Goal: Check status: Check status

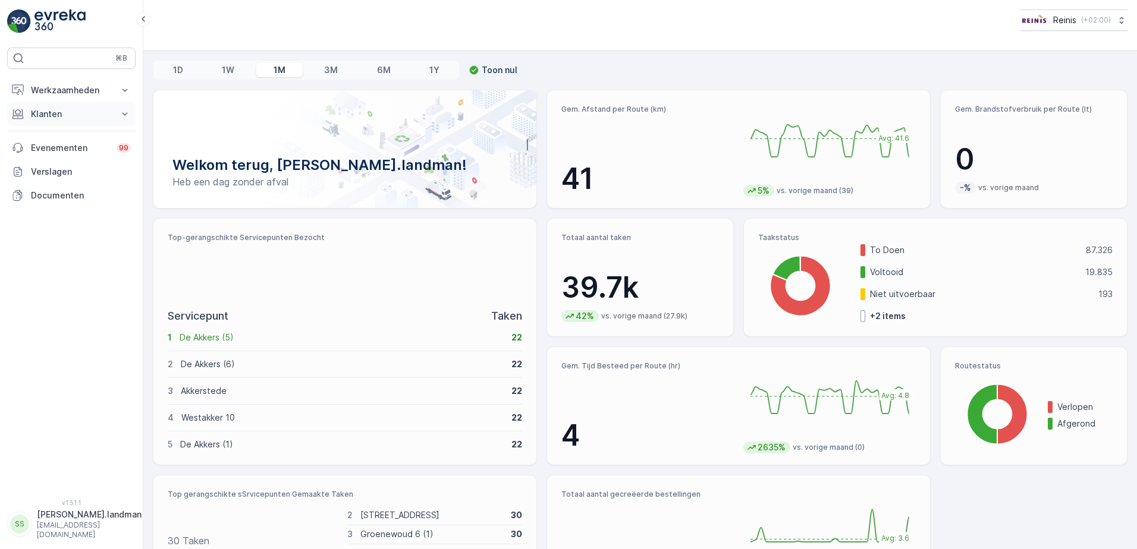
click at [59, 117] on p "Klanten" at bounding box center [71, 114] width 81 height 12
click at [56, 197] on p "Orders" at bounding box center [43, 201] width 27 height 12
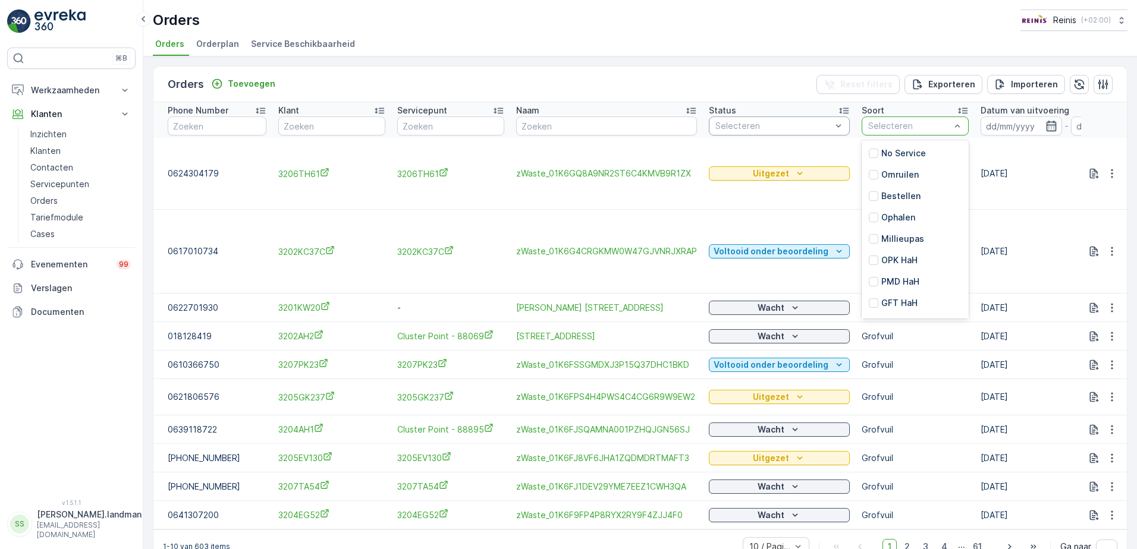
scroll to position [147, 0]
click at [869, 282] on div at bounding box center [874, 284] width 10 height 10
click at [981, 122] on input at bounding box center [1021, 126] width 81 height 19
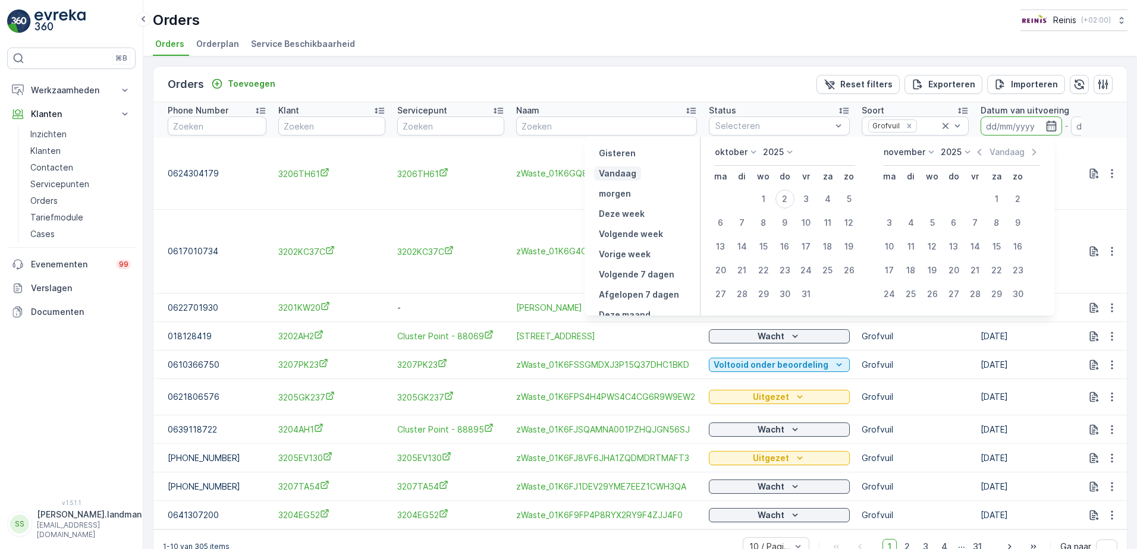
click at [641, 176] on button "Vandaag" at bounding box center [617, 173] width 47 height 14
type input "[DATE]"
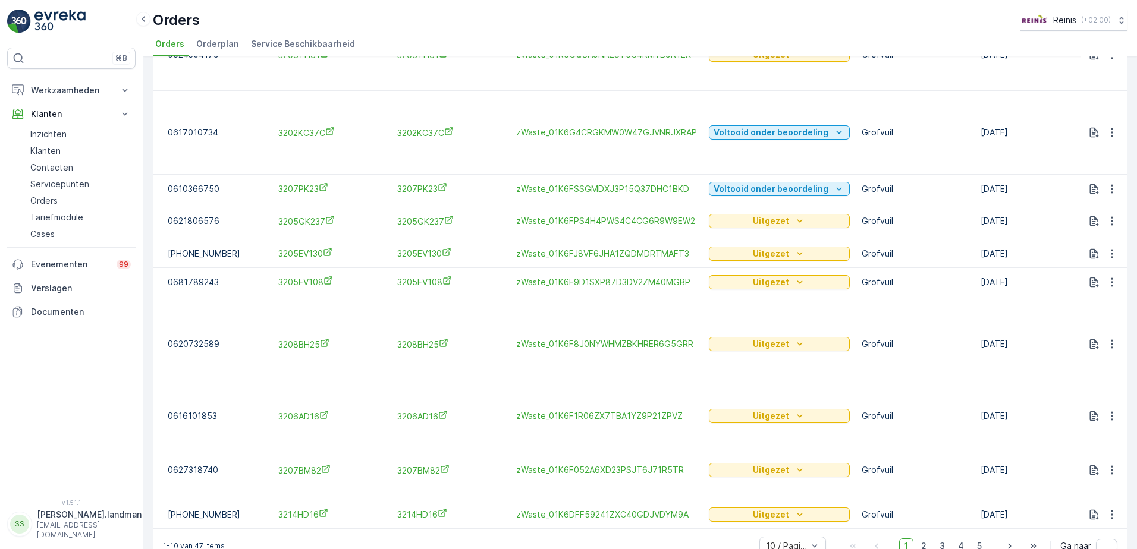
scroll to position [137, 0]
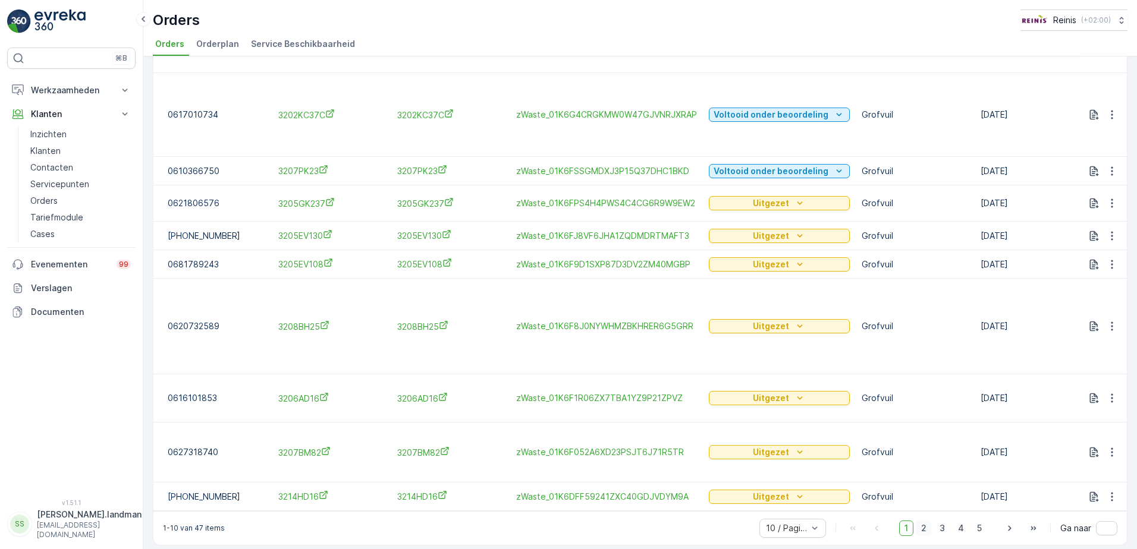
click at [918, 521] on span "2" at bounding box center [924, 528] width 16 height 15
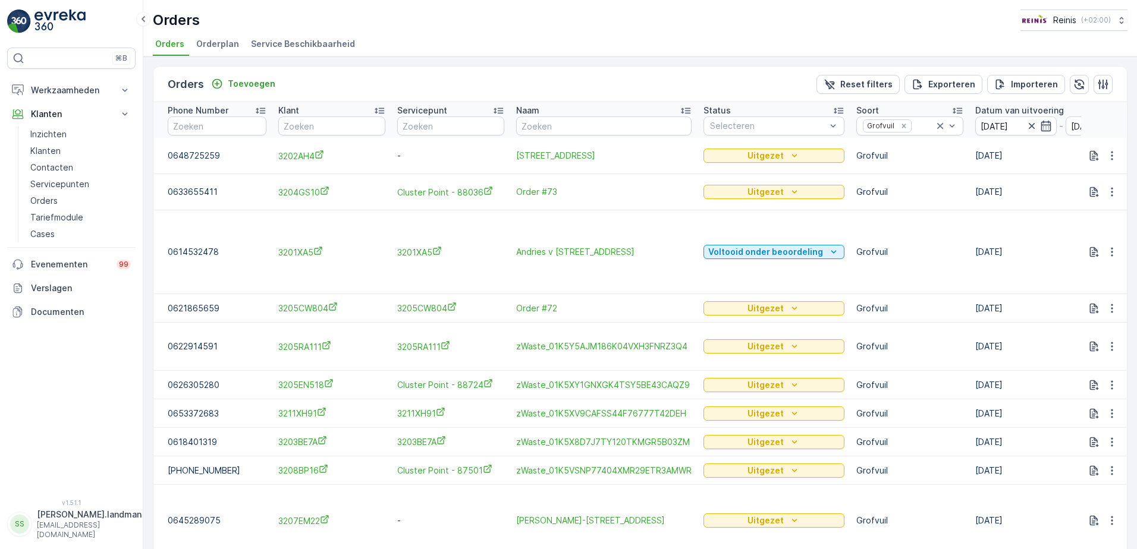
scroll to position [58, 0]
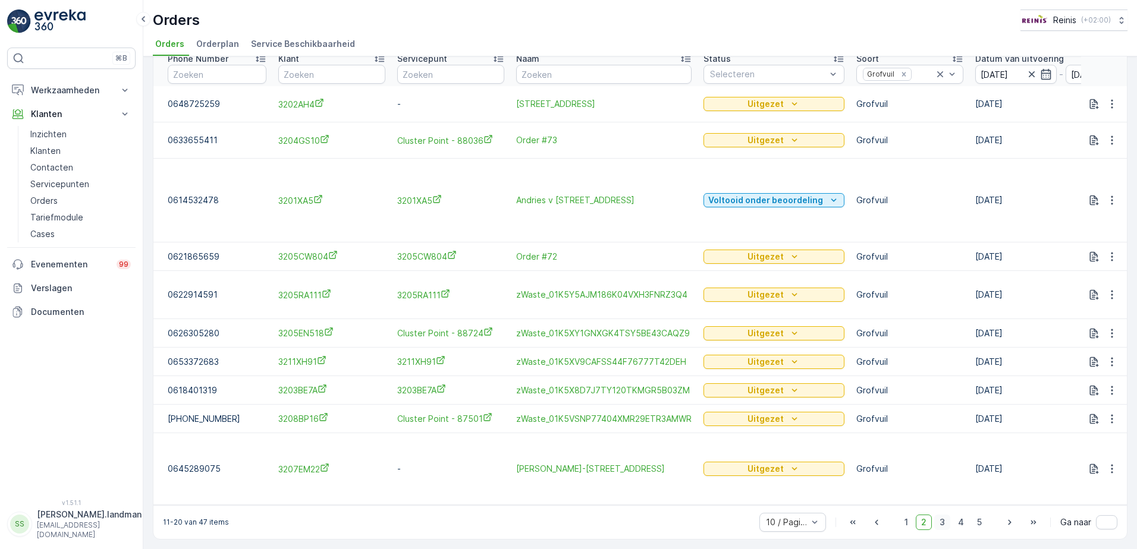
click at [940, 521] on span "3" at bounding box center [942, 522] width 16 height 15
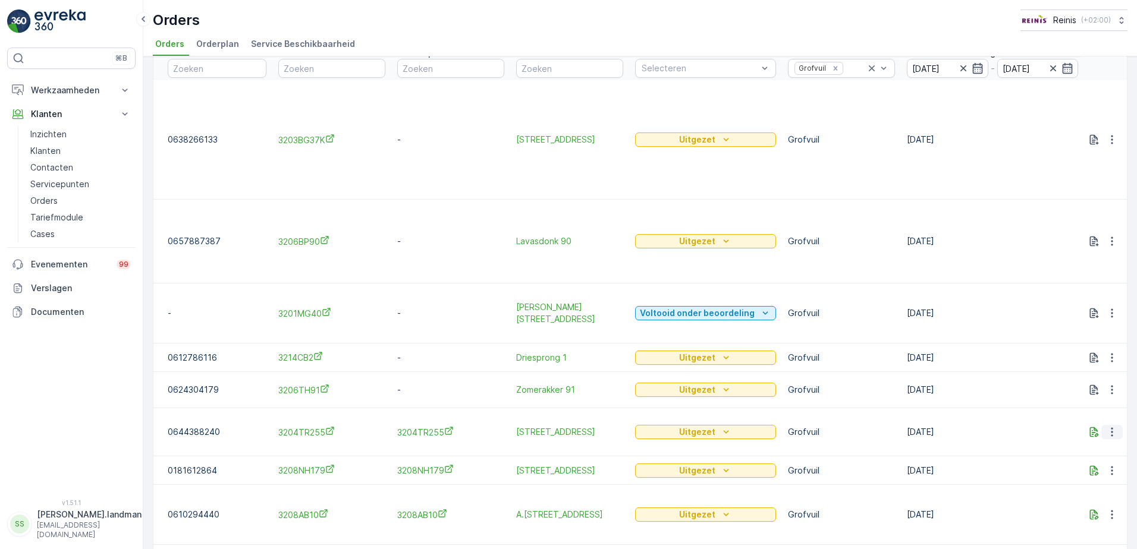
click at [1106, 432] on icon "button" at bounding box center [1112, 432] width 12 height 12
click at [1083, 449] on span "Toon meer details" at bounding box center [1072, 450] width 73 height 12
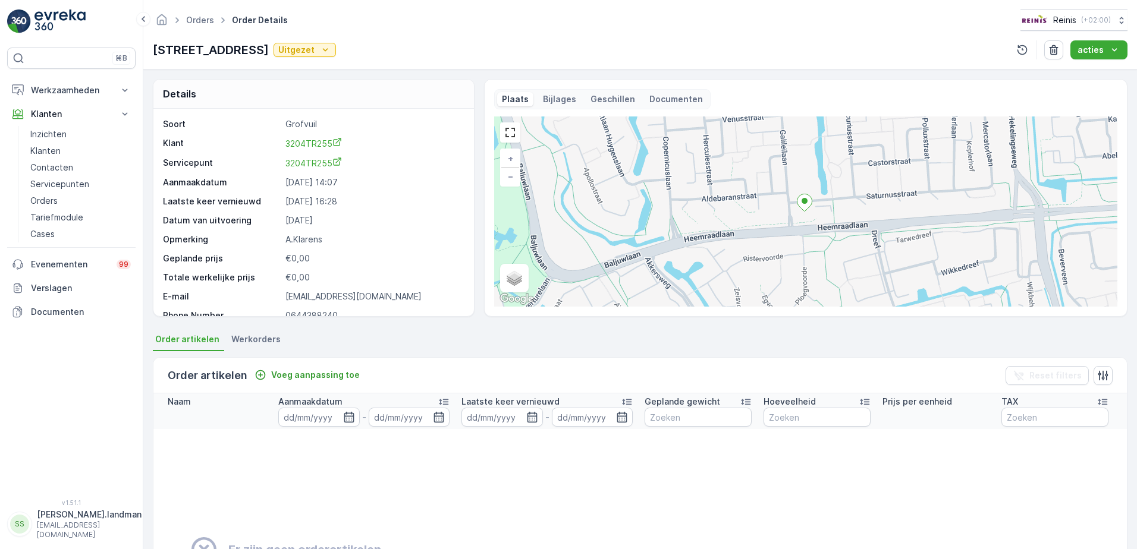
scroll to position [34, 0]
